Goal: Find specific page/section: Find specific page/section

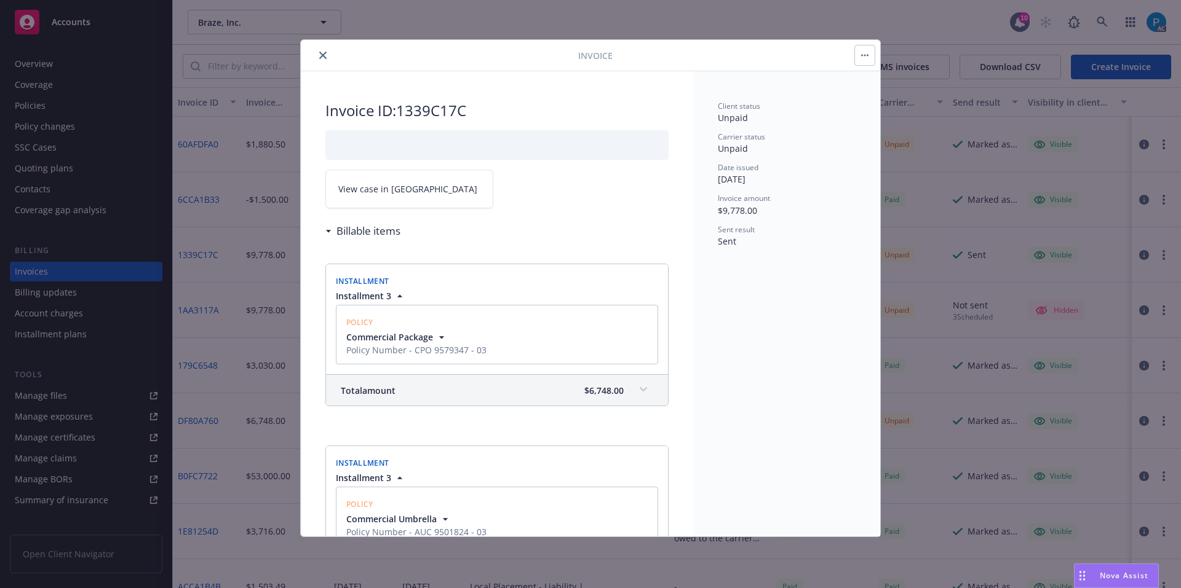
click at [317, 58] on button "close" at bounding box center [322, 55] width 15 height 15
click at [121, 18] on div "Accounts" at bounding box center [86, 22] width 143 height 25
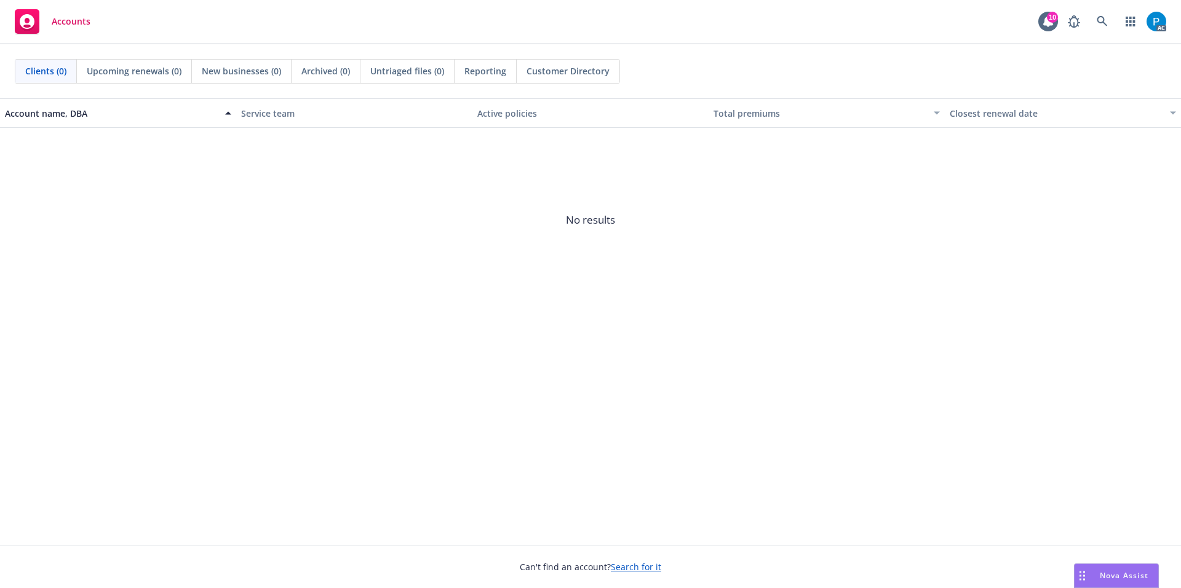
click at [121, 18] on div "Accounts 10 AC" at bounding box center [590, 22] width 1181 height 44
click at [1101, 20] on icon at bounding box center [1101, 21] width 11 height 11
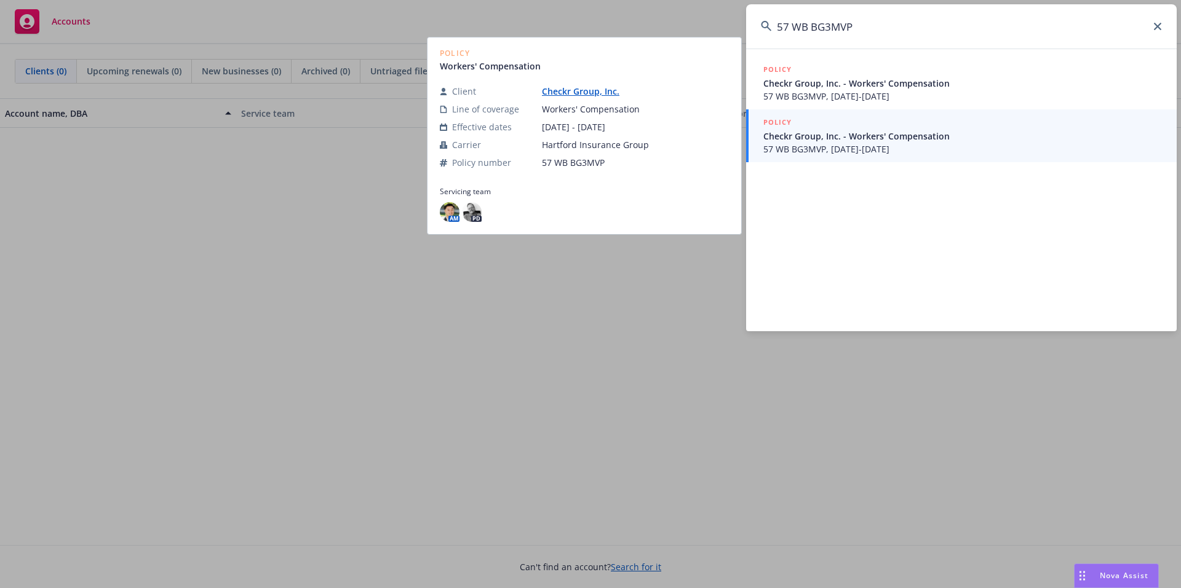
type input "57 WB BG3MVP"
click at [869, 141] on span "Checkr Group, Inc. - Workers' Compensation" at bounding box center [962, 136] width 398 height 13
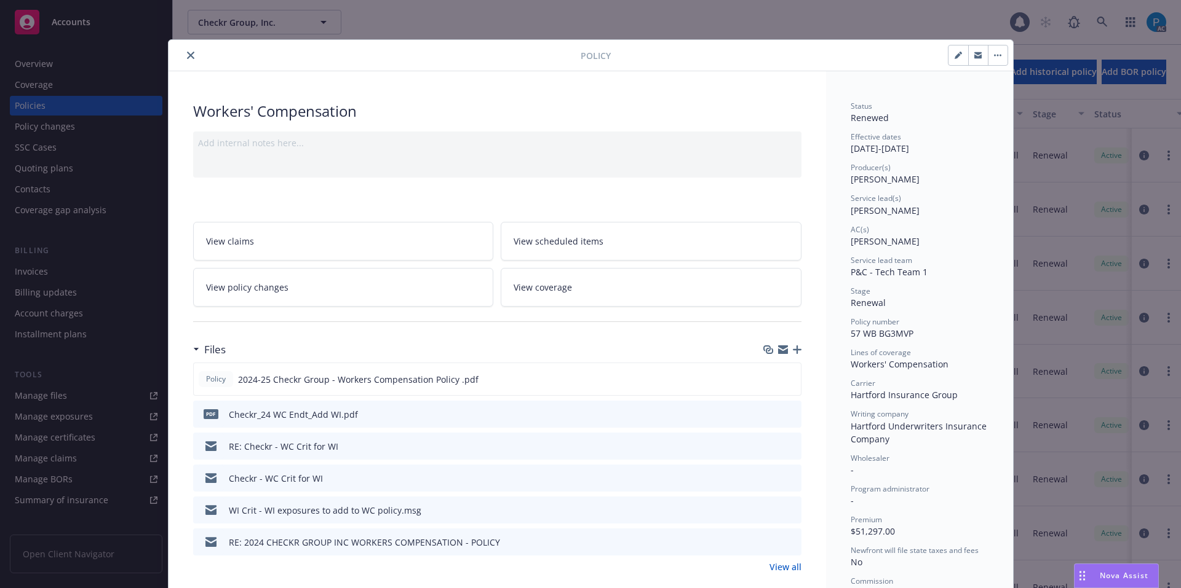
click at [187, 55] on icon "close" at bounding box center [190, 55] width 7 height 7
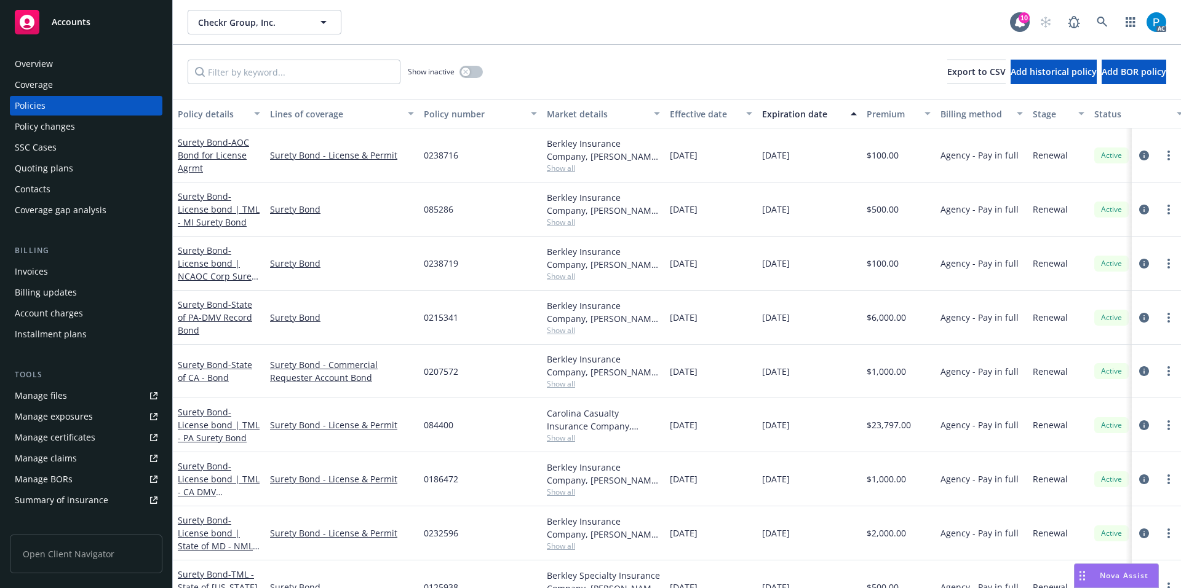
click at [34, 272] on div "Invoices" at bounding box center [31, 272] width 33 height 20
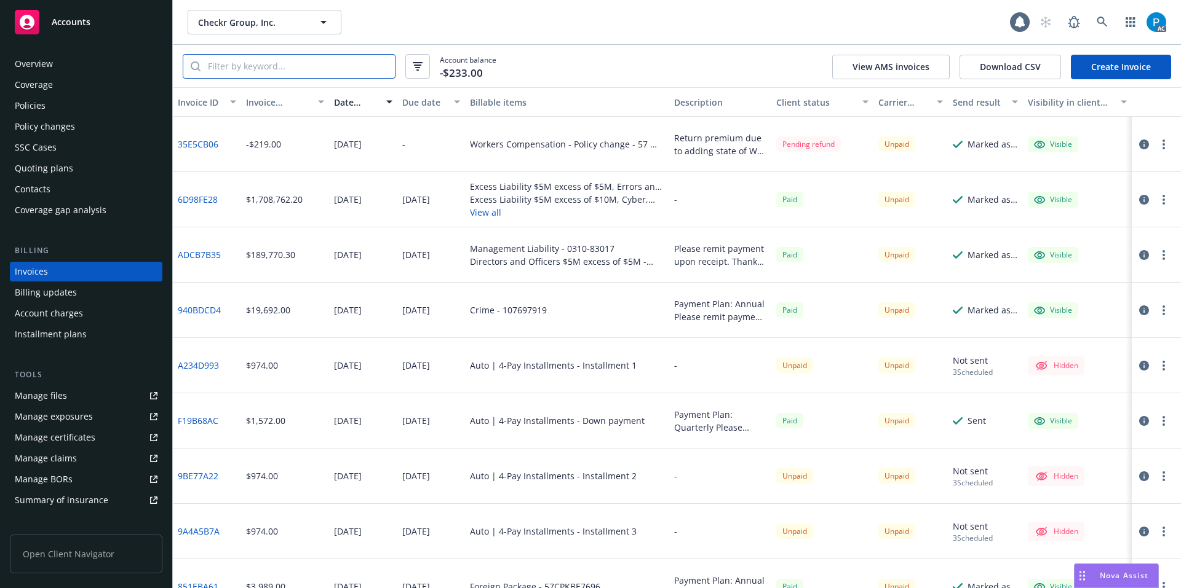
click at [292, 67] on input "search" at bounding box center [297, 66] width 194 height 23
paste input "57 WB BG3MVP"
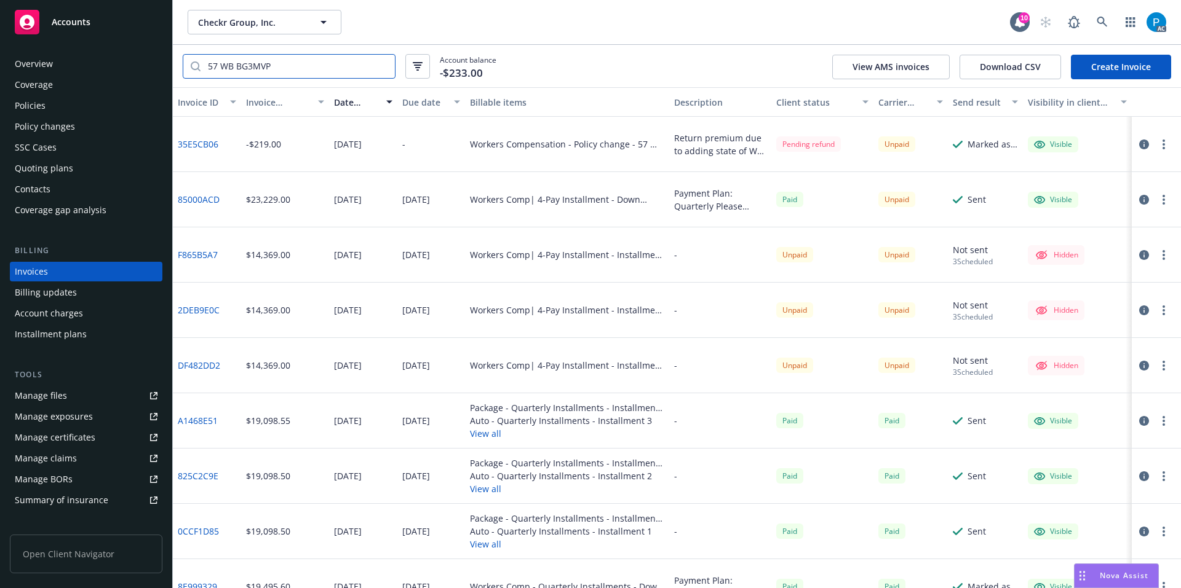
type input "57 WB BG3MVP"
click at [1139, 143] on icon "button" at bounding box center [1144, 145] width 10 height 10
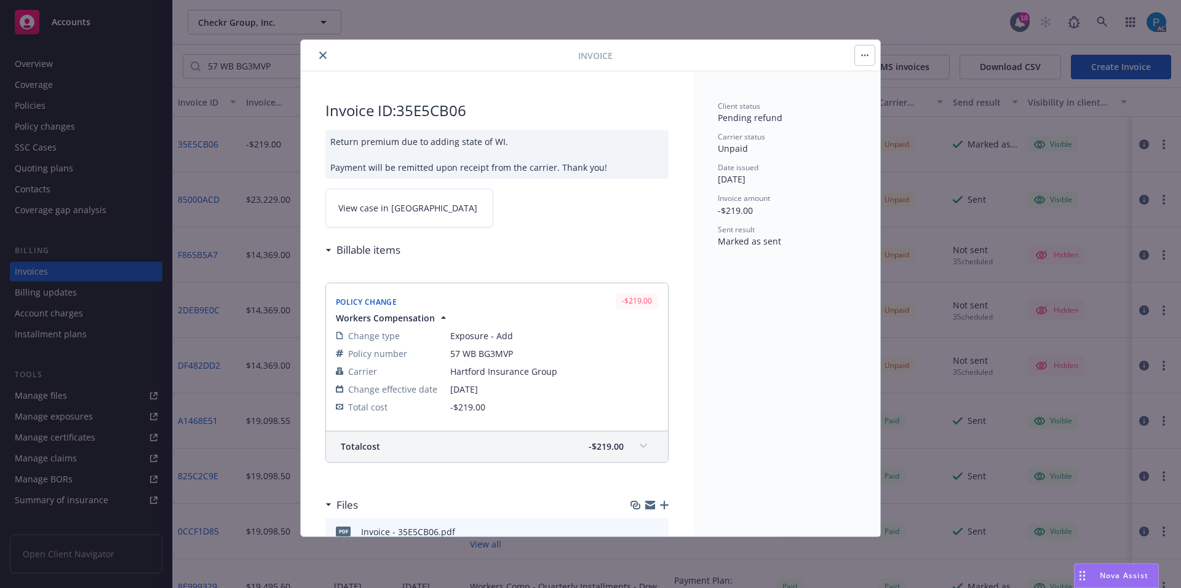
scroll to position [56, 0]
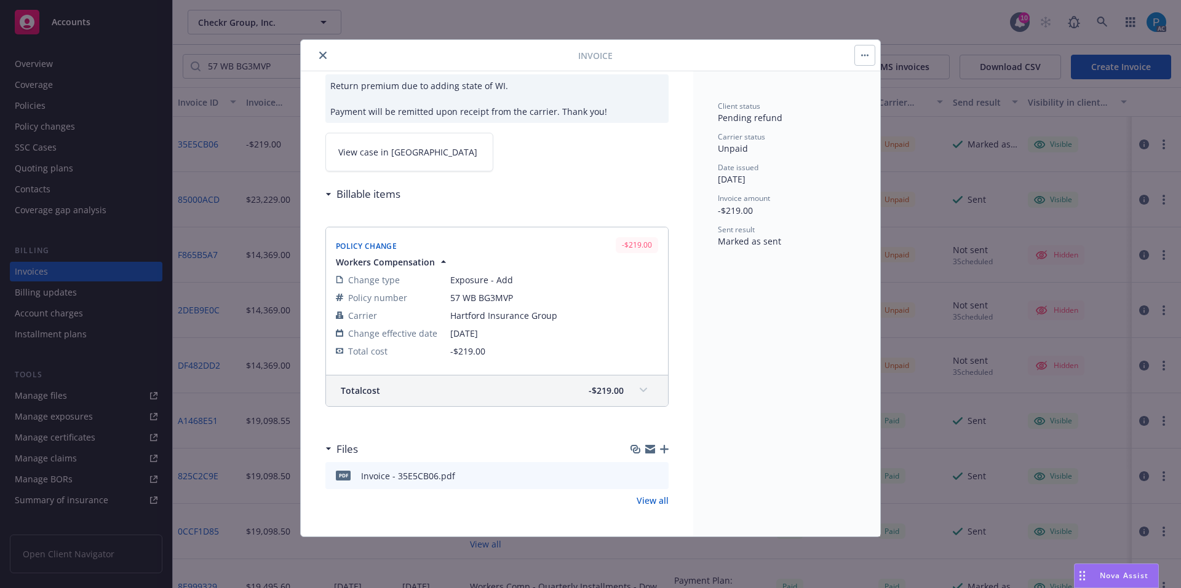
click at [407, 151] on link "View case in [GEOGRAPHIC_DATA]" at bounding box center [409, 152] width 168 height 39
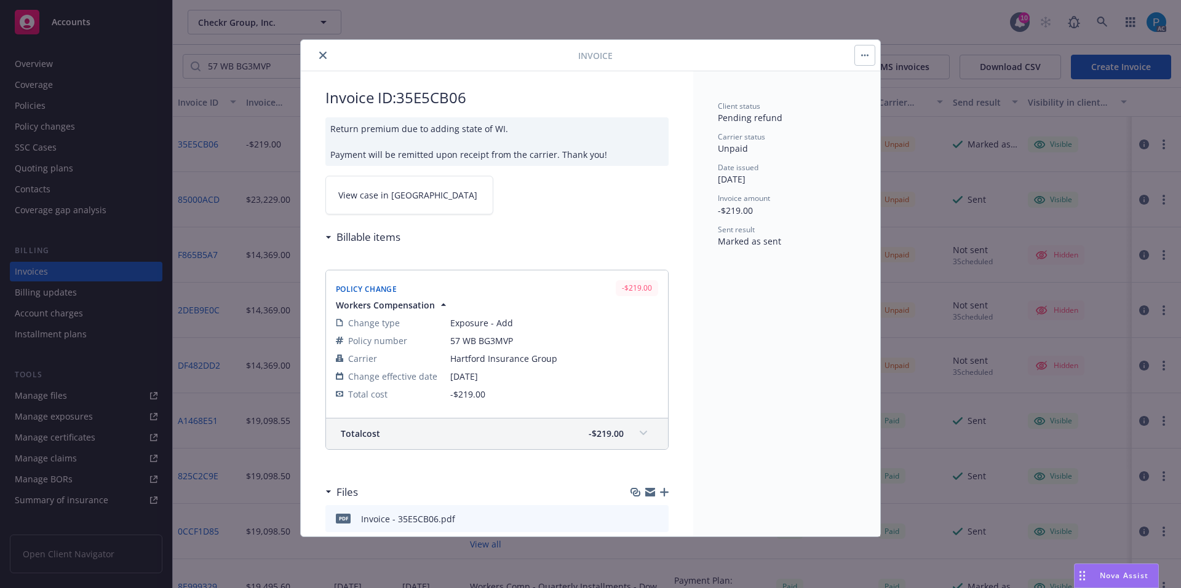
scroll to position [0, 0]
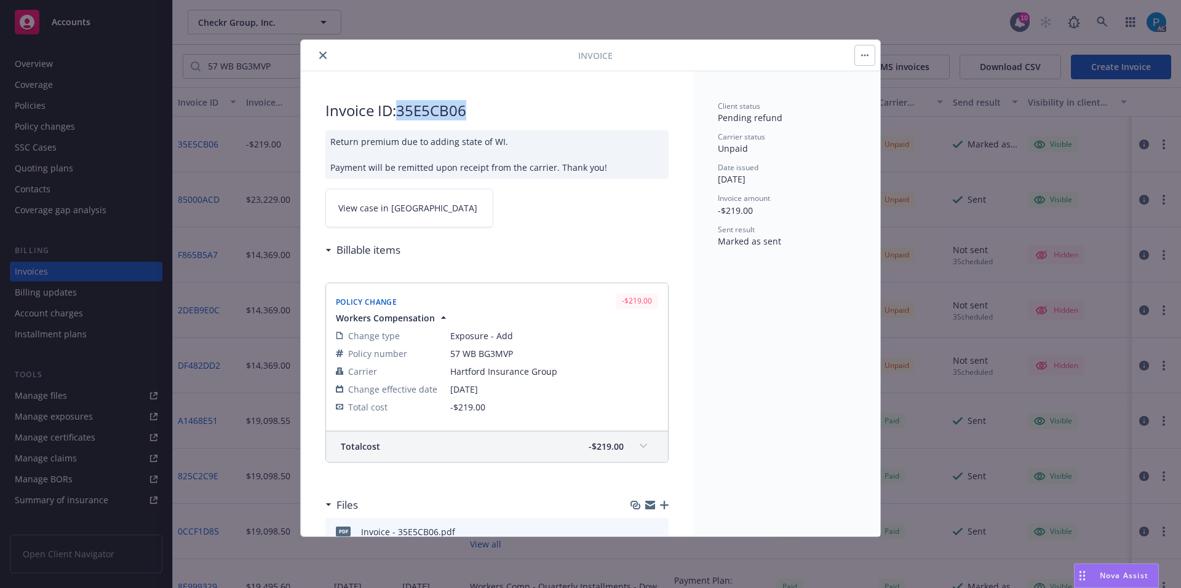
drag, startPoint x: 470, startPoint y: 118, endPoint x: 403, endPoint y: 113, distance: 66.6
click at [403, 113] on h2 "Invoice ID: 35E5CB06" at bounding box center [496, 111] width 343 height 20
copy h2 "35E5CB06"
click at [323, 57] on icon "close" at bounding box center [322, 55] width 7 height 7
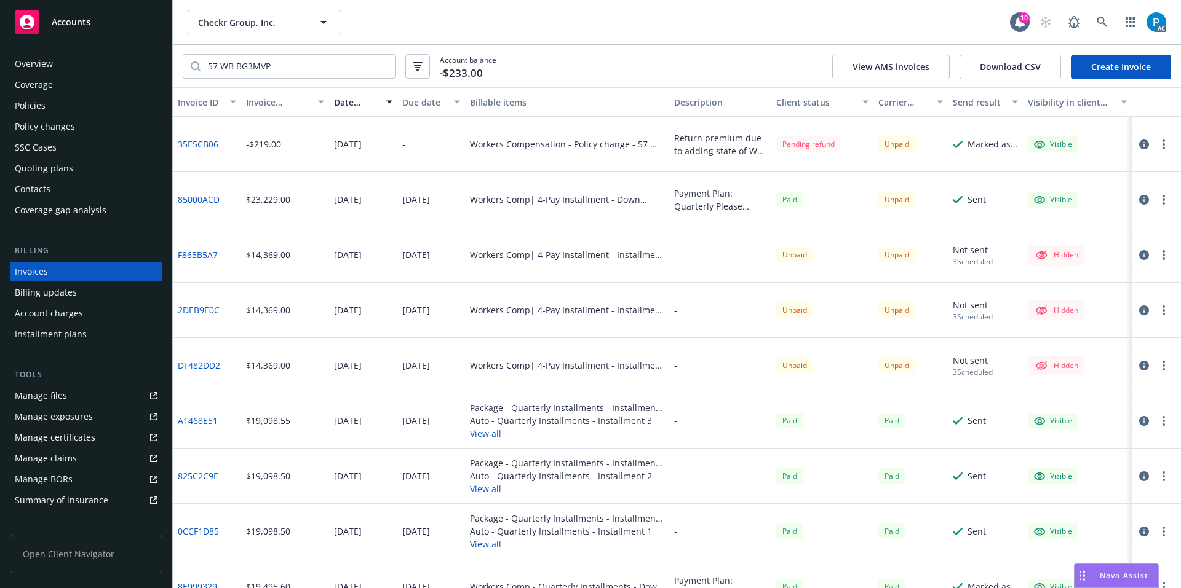
click at [100, 26] on div "Accounts" at bounding box center [86, 22] width 143 height 25
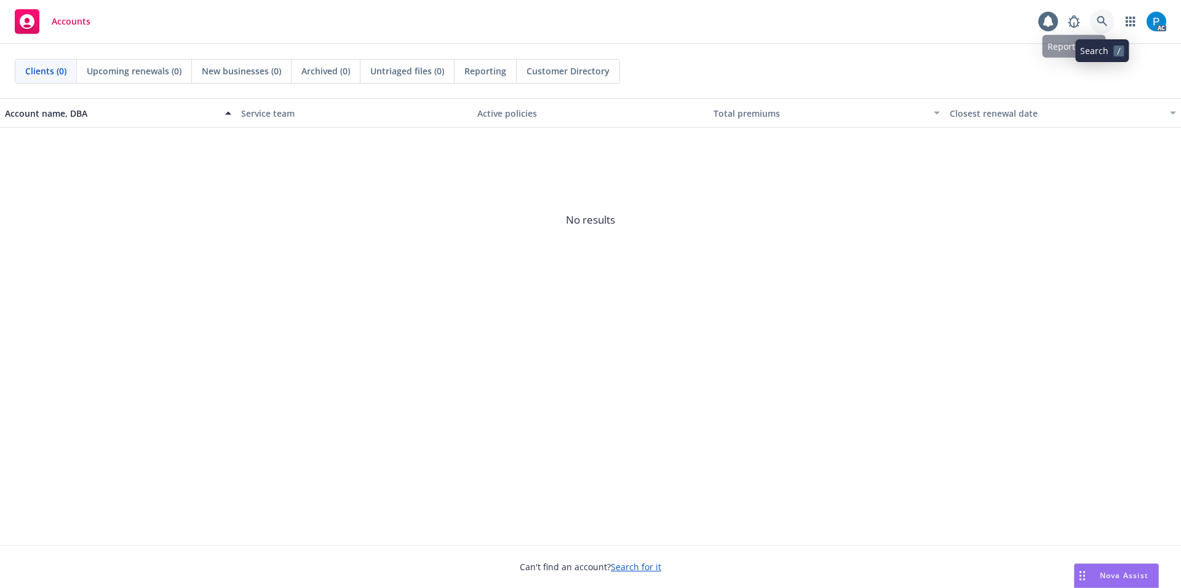
click at [1109, 21] on link at bounding box center [1102, 21] width 25 height 25
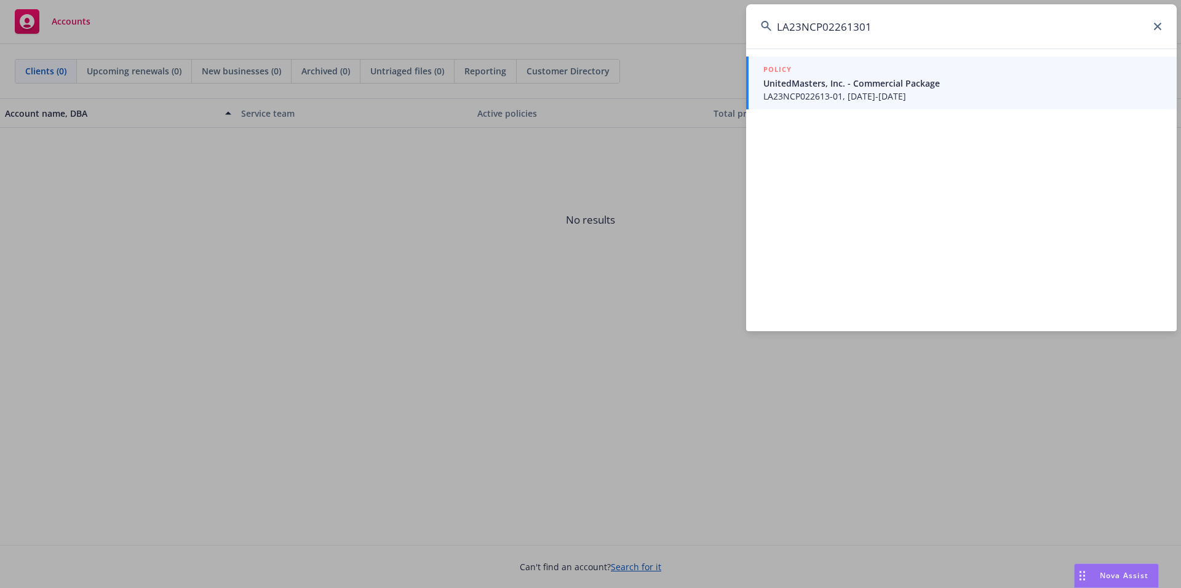
type input "LA23NCP02261301"
click at [890, 89] on span "UnitedMasters, Inc. - Commercial Package" at bounding box center [962, 83] width 398 height 13
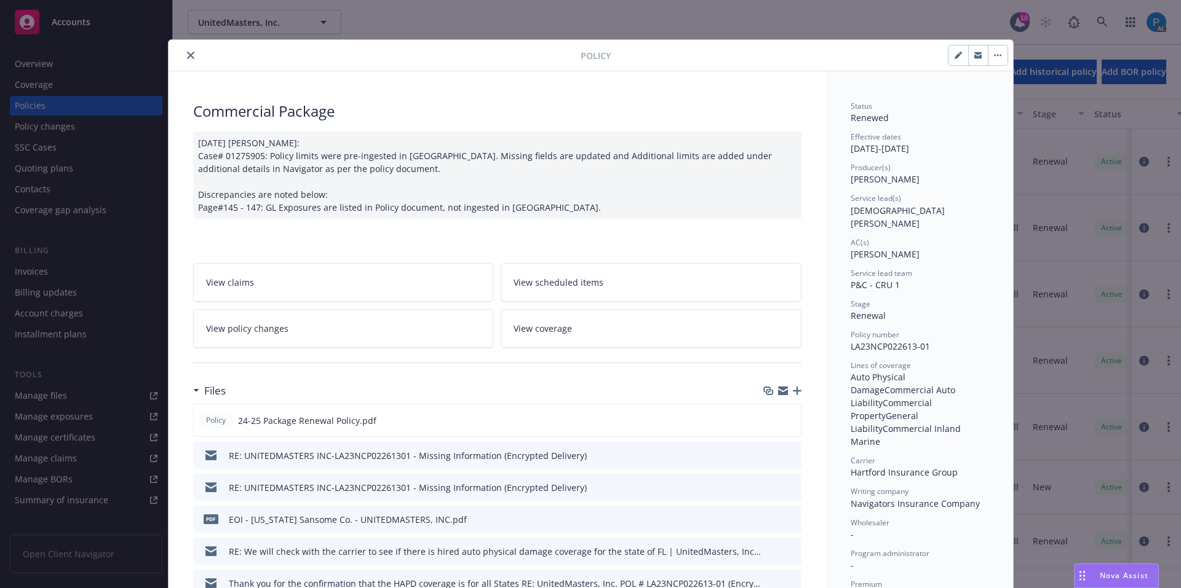
click at [183, 54] on button "close" at bounding box center [190, 55] width 15 height 15
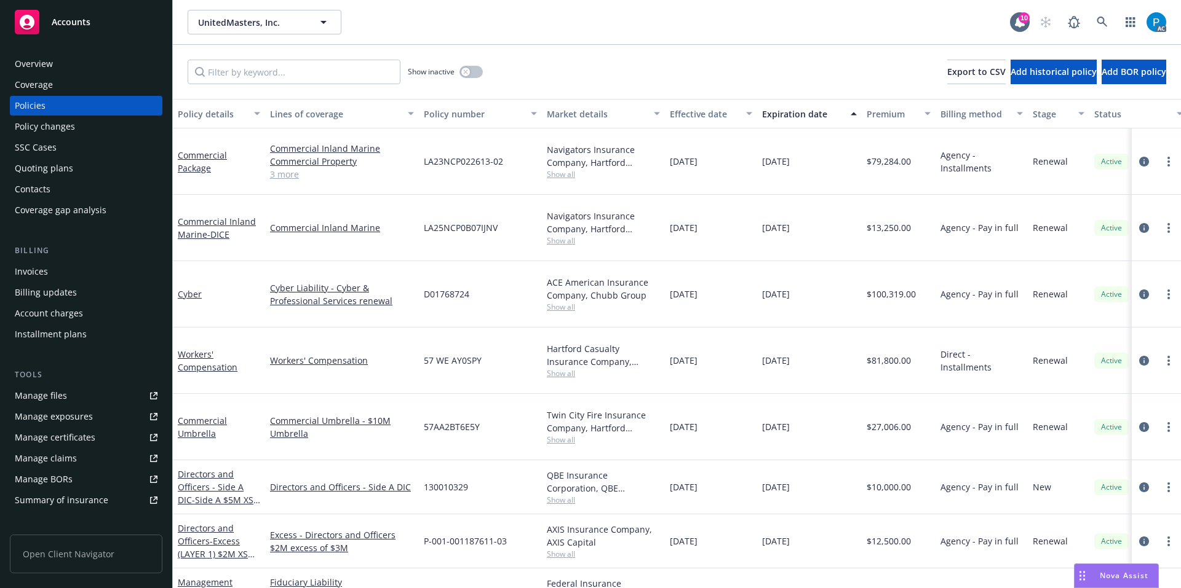
click at [49, 268] on div "Invoices" at bounding box center [86, 272] width 143 height 20
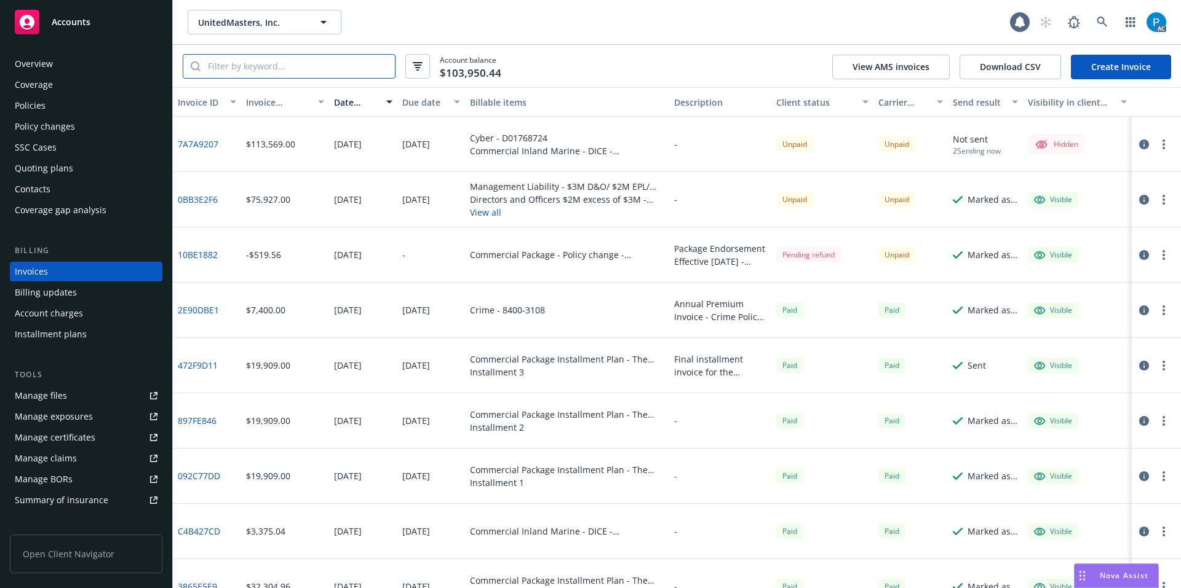
click at [304, 71] on input "search" at bounding box center [297, 66] width 194 height 23
paste input "LA23NCP02261301"
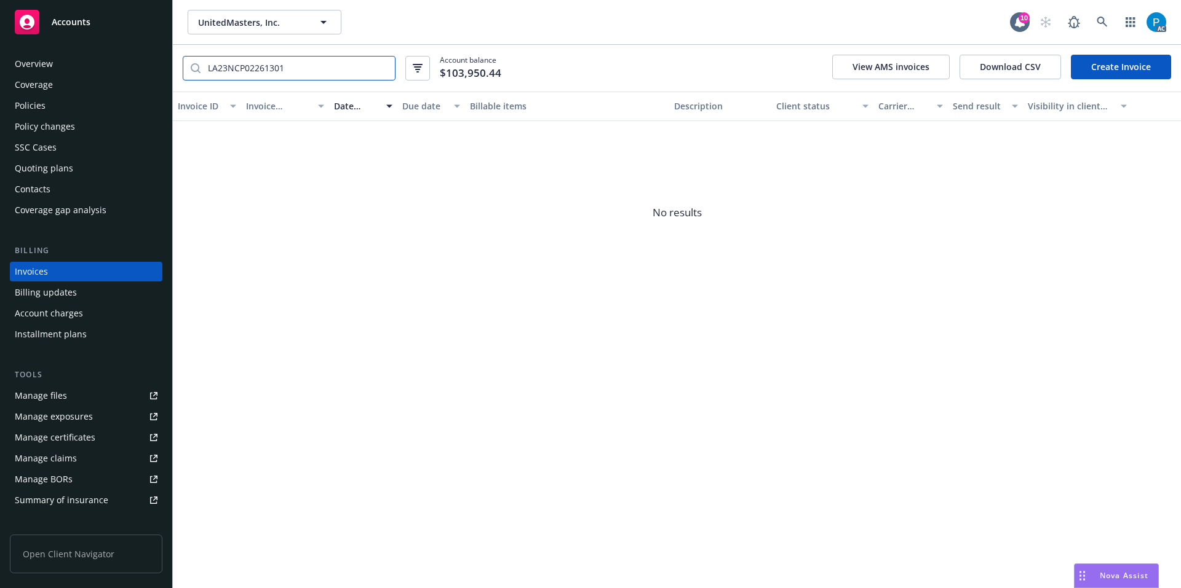
click at [274, 61] on input "LA23NCP02261301" at bounding box center [297, 68] width 194 height 23
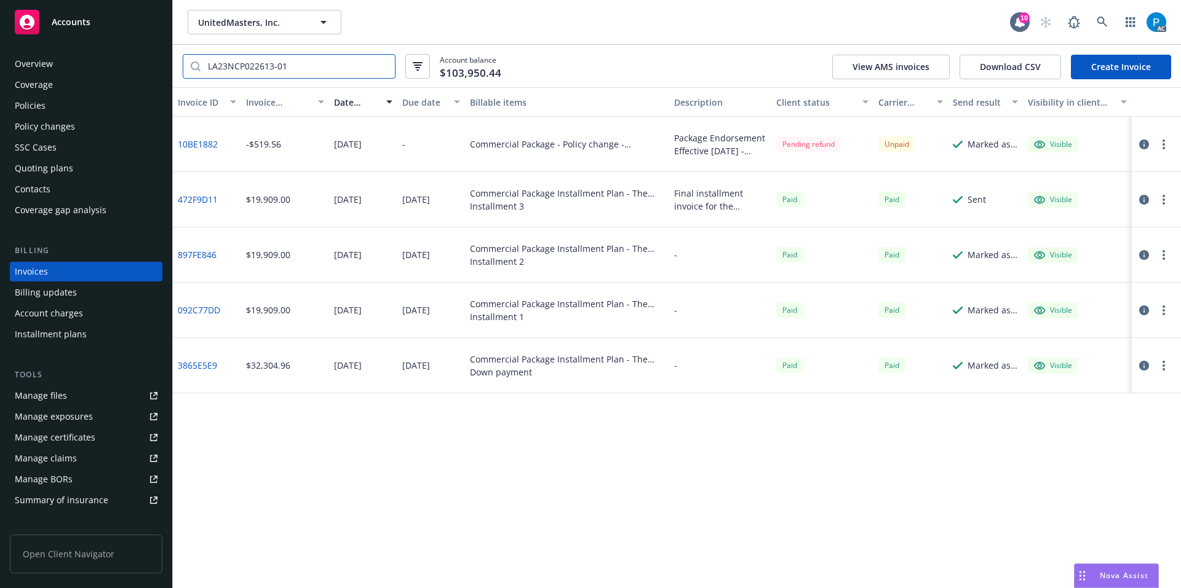
type input "LA23NCP022613-01"
click at [1141, 145] on icon "button" at bounding box center [1144, 145] width 10 height 10
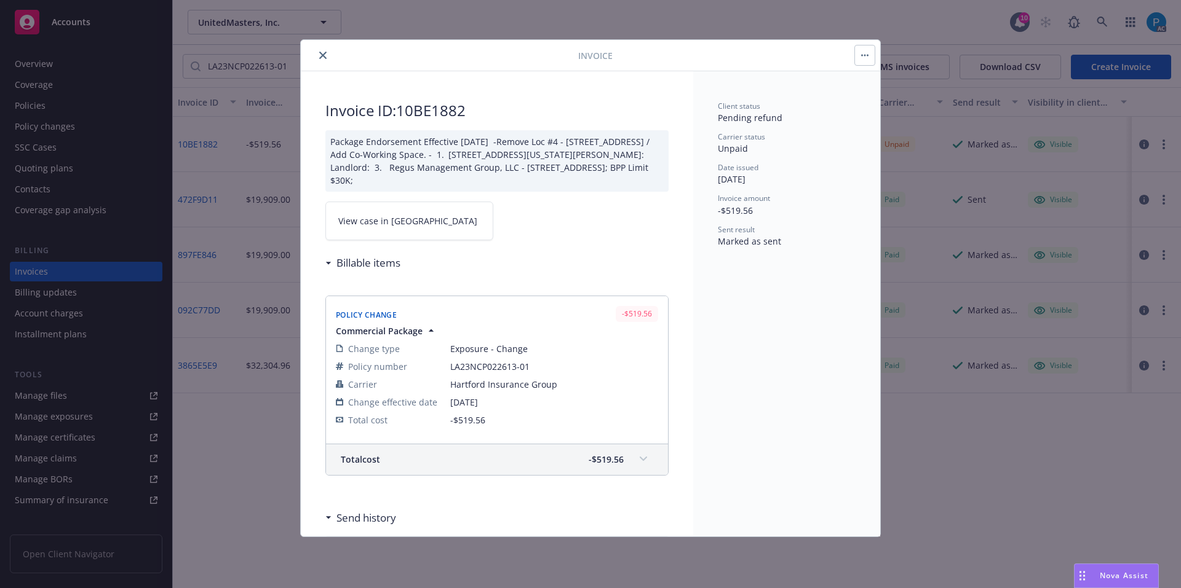
click at [386, 219] on span "View case in [GEOGRAPHIC_DATA]" at bounding box center [407, 221] width 139 height 13
drag, startPoint x: 604, startPoint y: 311, endPoint x: 646, endPoint y: 316, distance: 42.8
click at [646, 316] on div "-$519.56" at bounding box center [636, 314] width 47 height 20
copy div "-$519.56"
drag, startPoint x: 530, startPoint y: 367, endPoint x: 450, endPoint y: 366, distance: 79.9
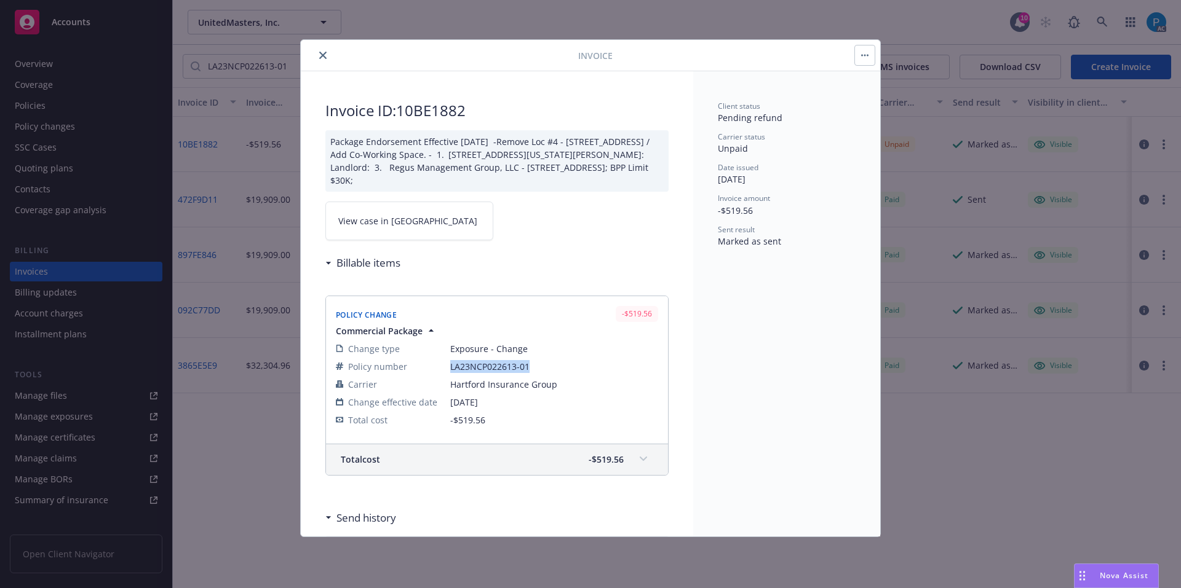
click at [450, 366] on span "LA23NCP022613-01" at bounding box center [554, 366] width 208 height 13
copy span "LA23NCP022613-01"
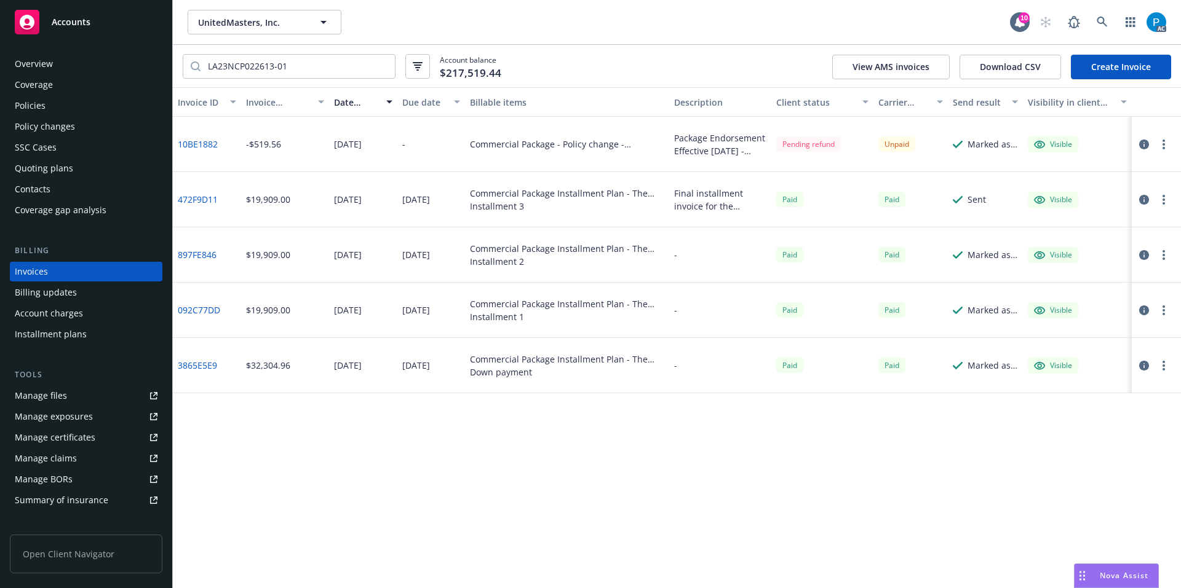
click at [88, 26] on span "Accounts" at bounding box center [71, 22] width 39 height 10
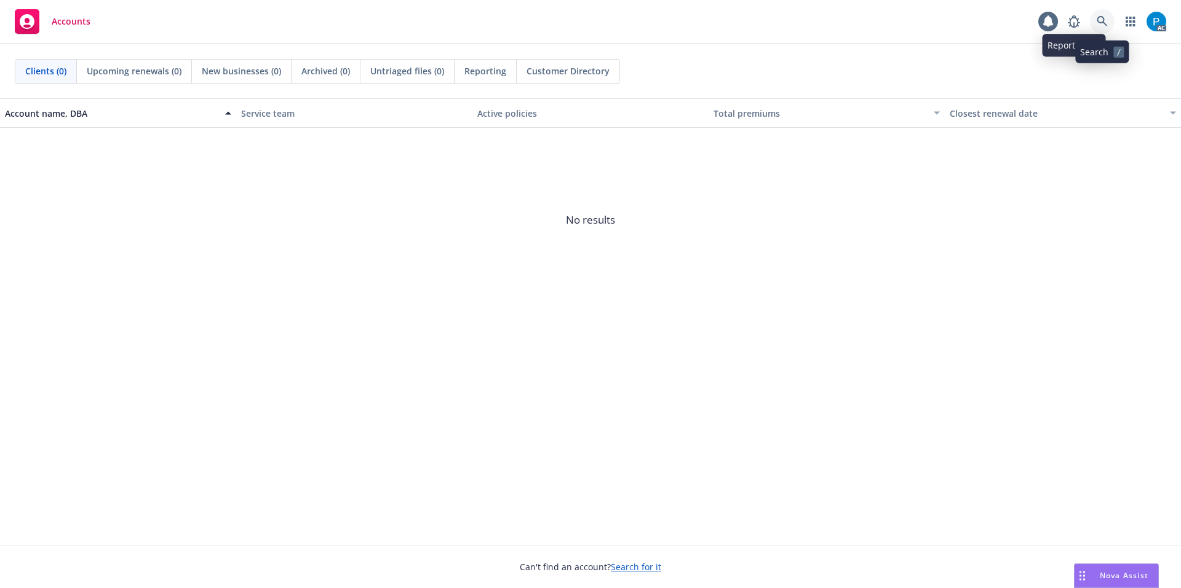
click at [1099, 19] on icon at bounding box center [1101, 21] width 11 height 11
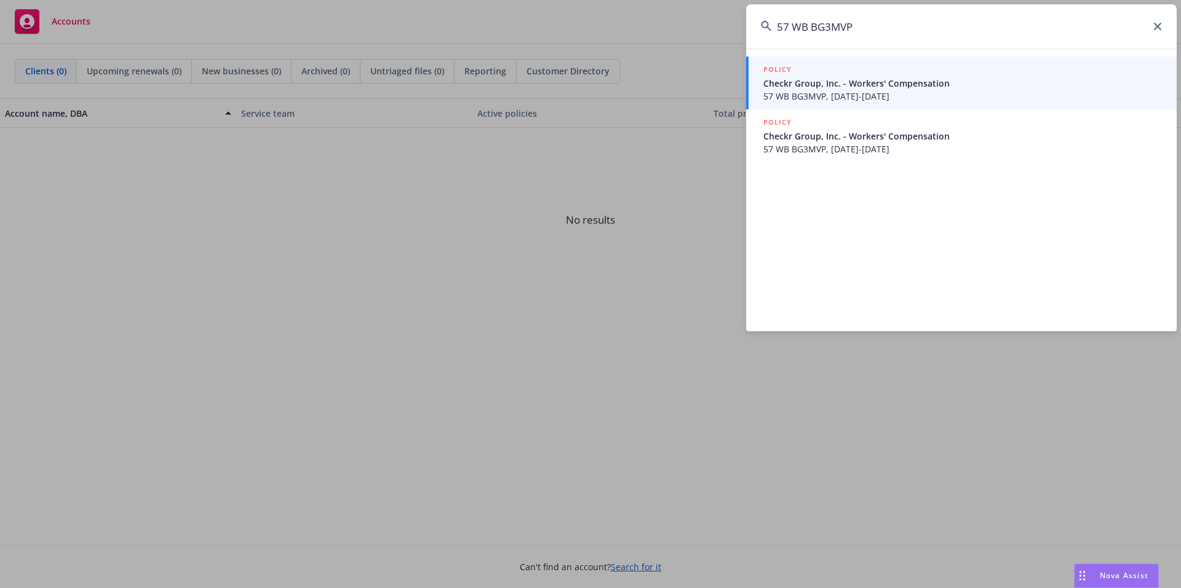
type input "57 WB BG3MVP"
click at [877, 86] on span "Checkr Group, Inc. - Workers' Compensation" at bounding box center [962, 83] width 398 height 13
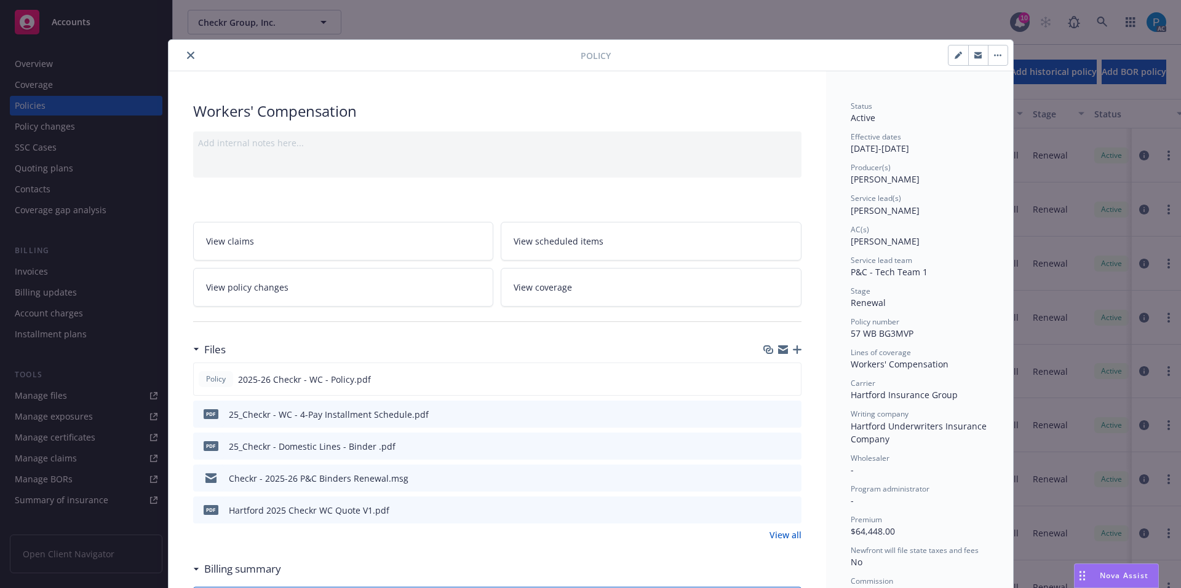
click at [184, 51] on button "close" at bounding box center [190, 55] width 15 height 15
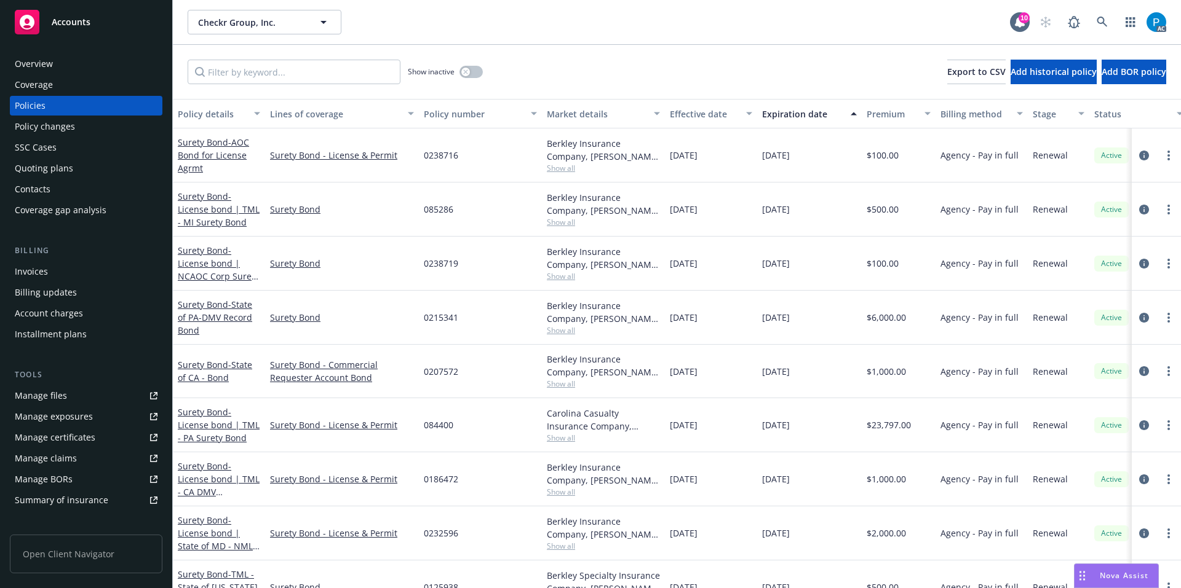
click at [50, 267] on div "Invoices" at bounding box center [86, 272] width 143 height 20
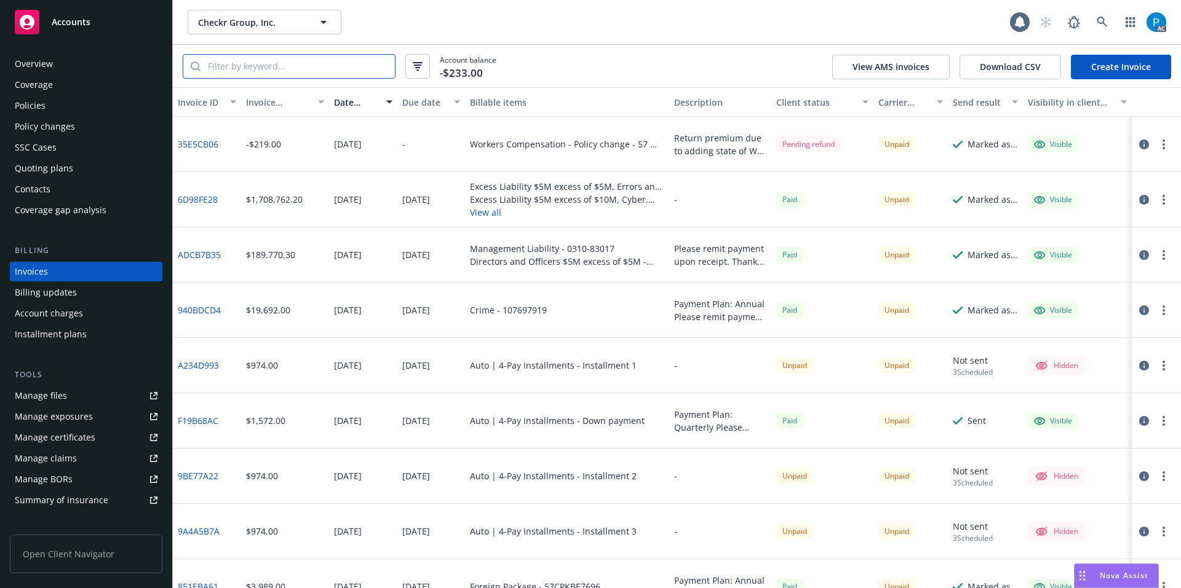
click at [249, 65] on input "search" at bounding box center [297, 66] width 194 height 23
paste input "57 WB BG3MVP"
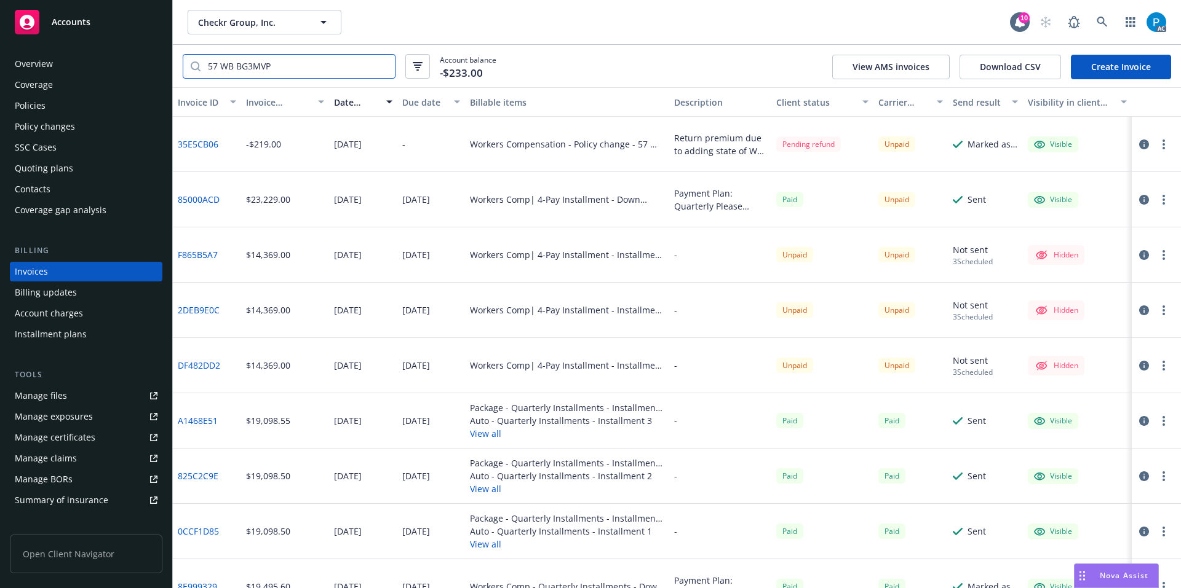
type input "57 WB BG3MVP"
click at [47, 69] on div "Overview" at bounding box center [34, 64] width 38 height 20
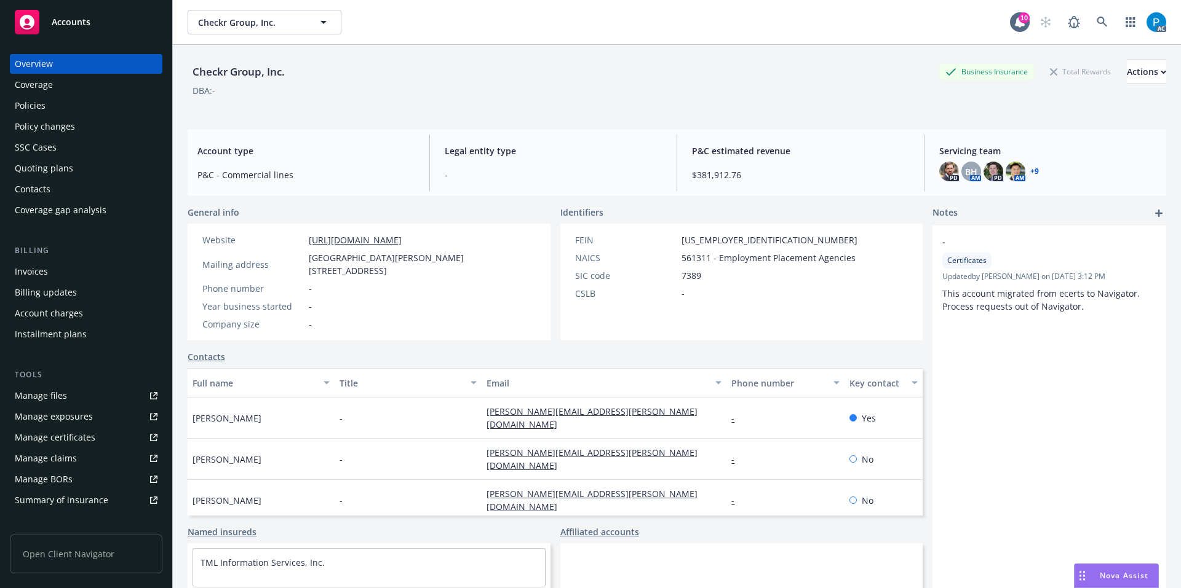
click at [22, 280] on div "Invoices" at bounding box center [31, 272] width 33 height 20
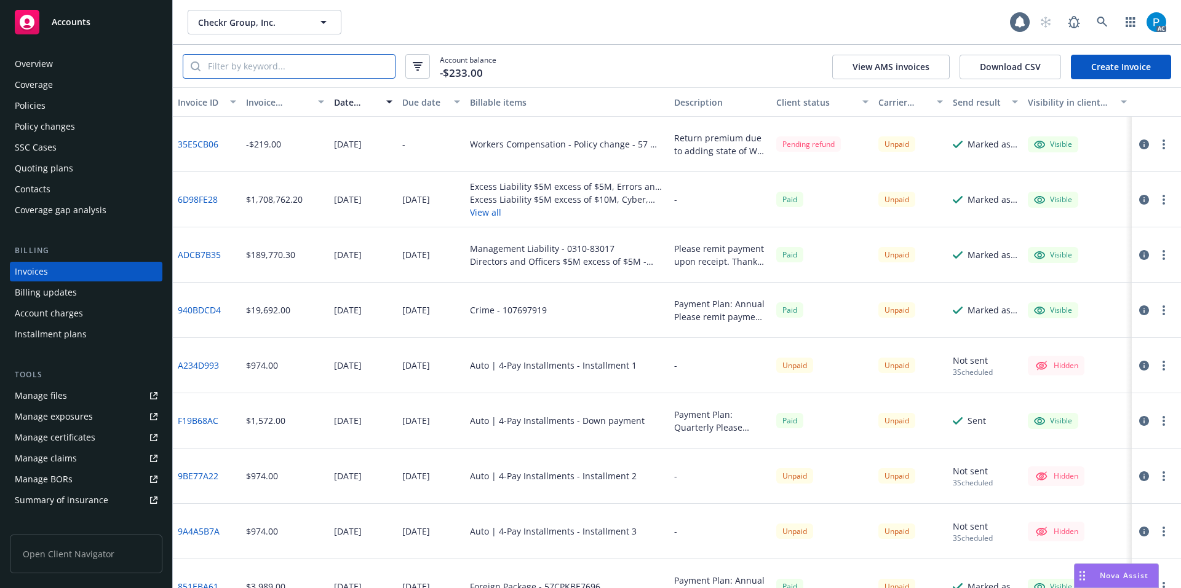
click at [261, 68] on input "search" at bounding box center [297, 66] width 194 height 23
paste input "85000ACD"
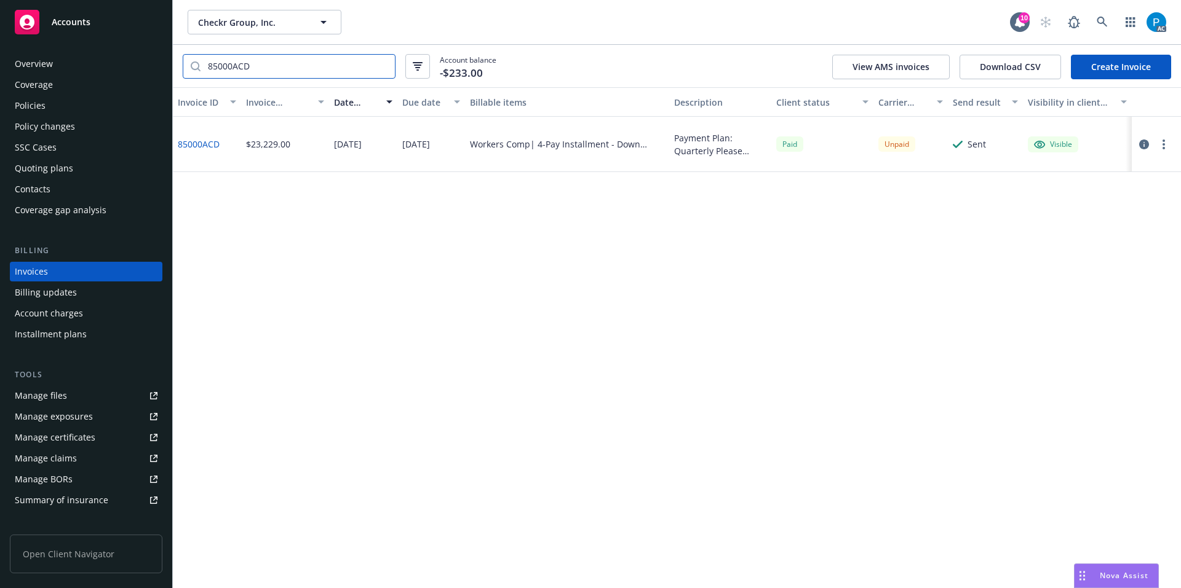
type input "85000ACD"
click at [1147, 144] on icon "button" at bounding box center [1144, 145] width 10 height 10
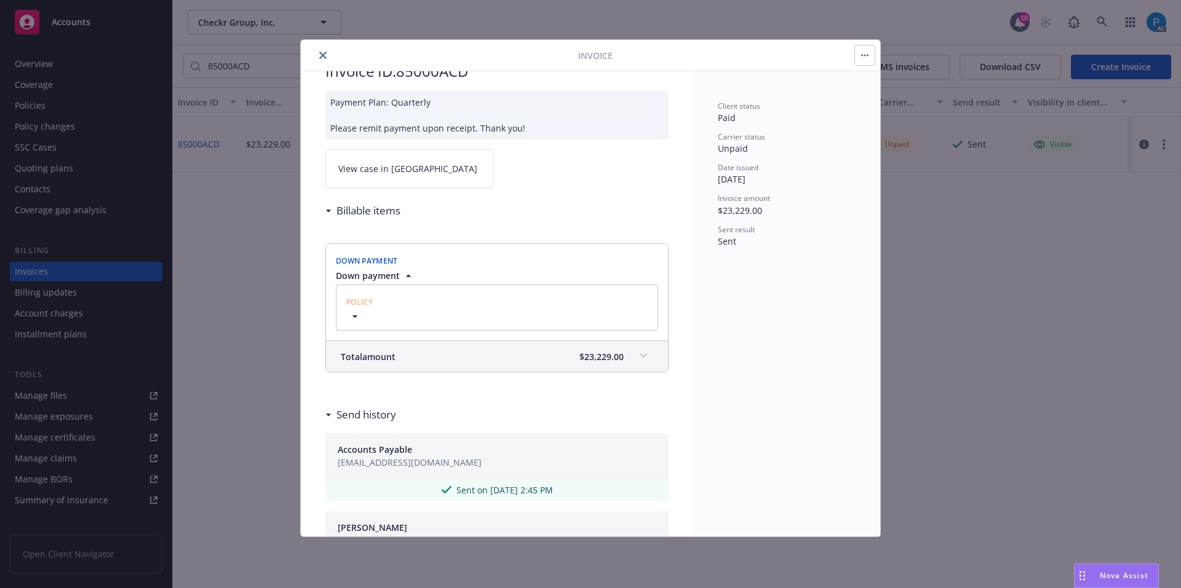
scroll to position [61, 0]
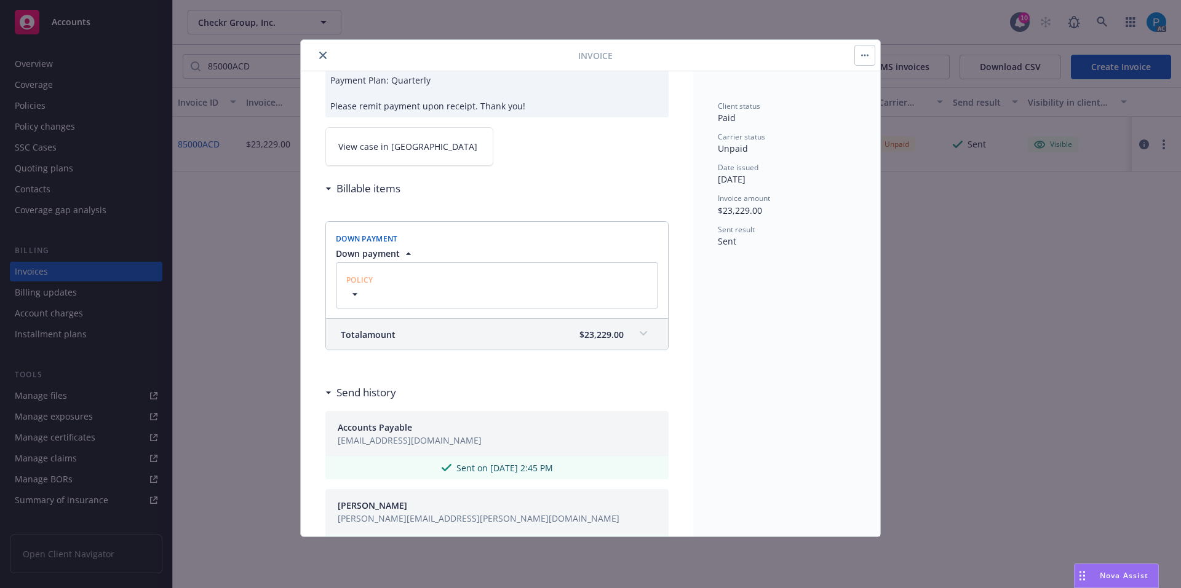
click at [421, 147] on link "View case in [GEOGRAPHIC_DATA]" at bounding box center [409, 146] width 168 height 39
